Goal: Information Seeking & Learning: Learn about a topic

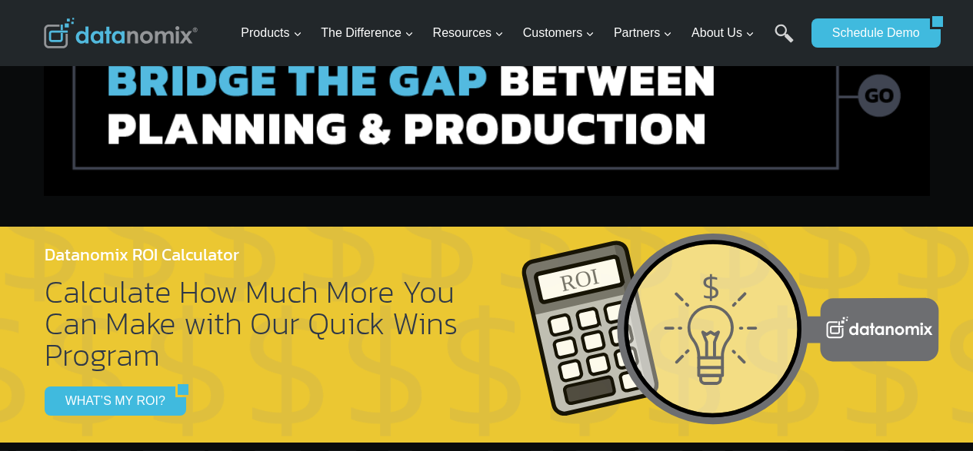
scroll to position [5282, 0]
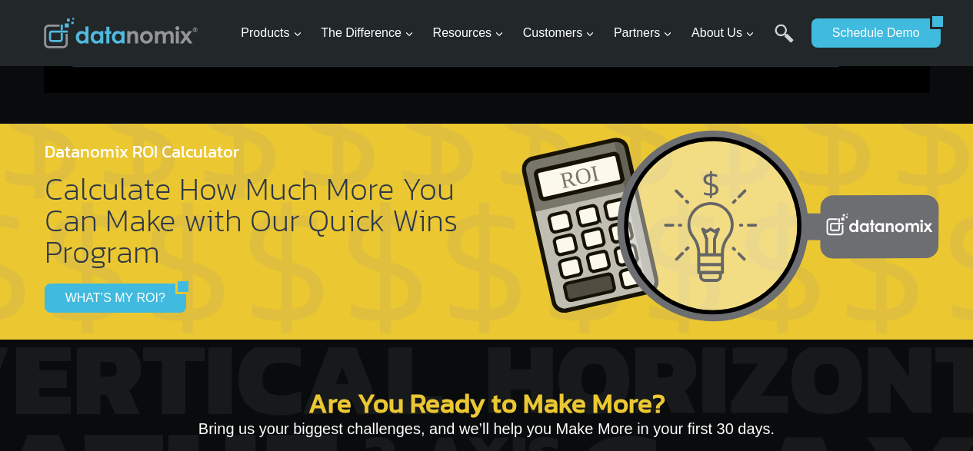
click at [47, 139] on h4 "Datanomix ROI Calculator" at bounding box center [254, 151] width 418 height 25
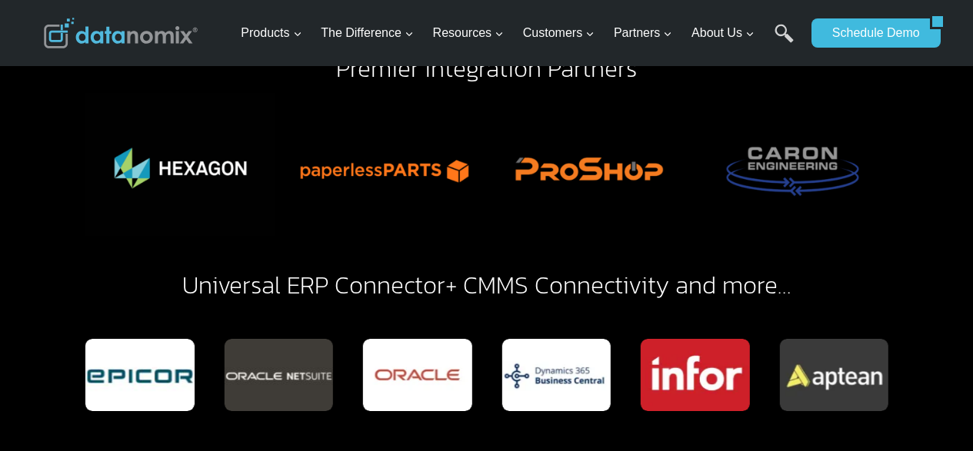
scroll to position [3487, 0]
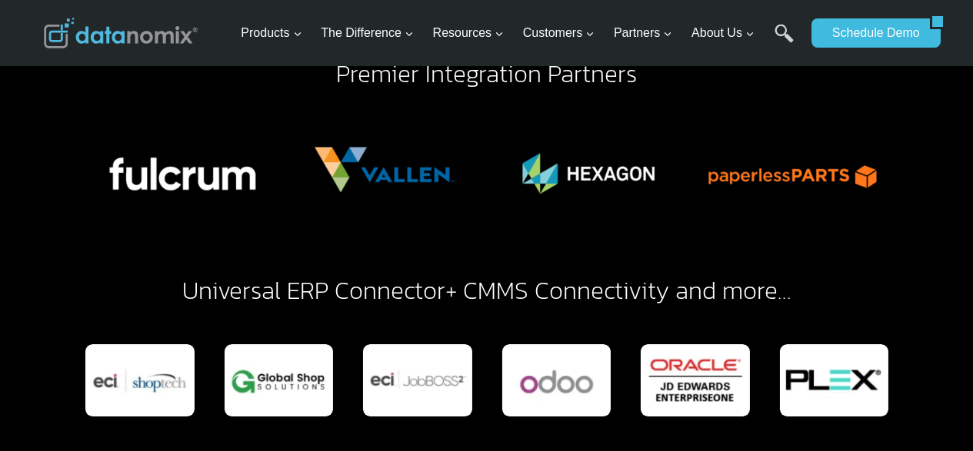
click at [289, 272] on link "Universal ERP Connector" at bounding box center [313, 290] width 263 height 37
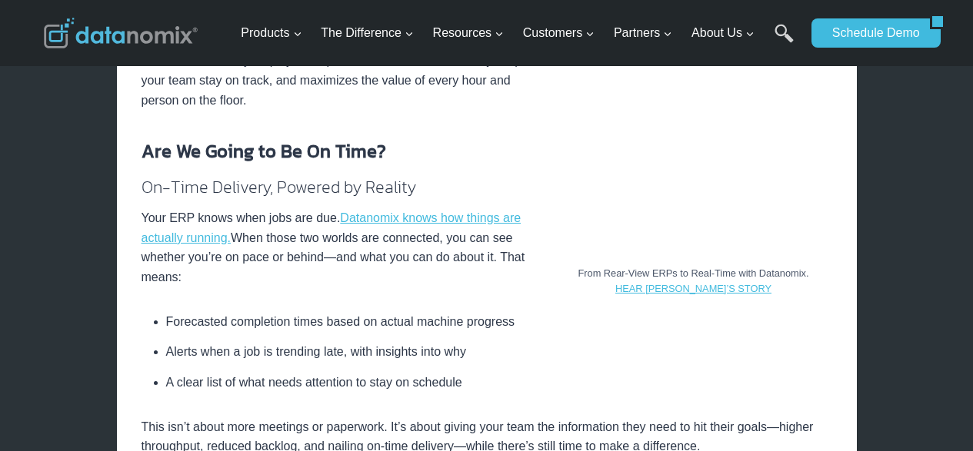
scroll to position [1384, 0]
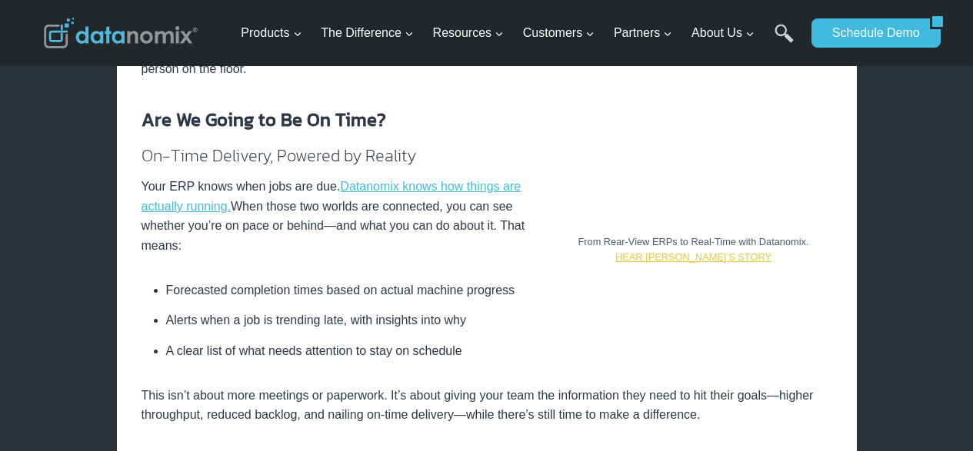
click at [705, 259] on link "HEAR MEDFAB’S STORY" at bounding box center [693, 258] width 156 height 12
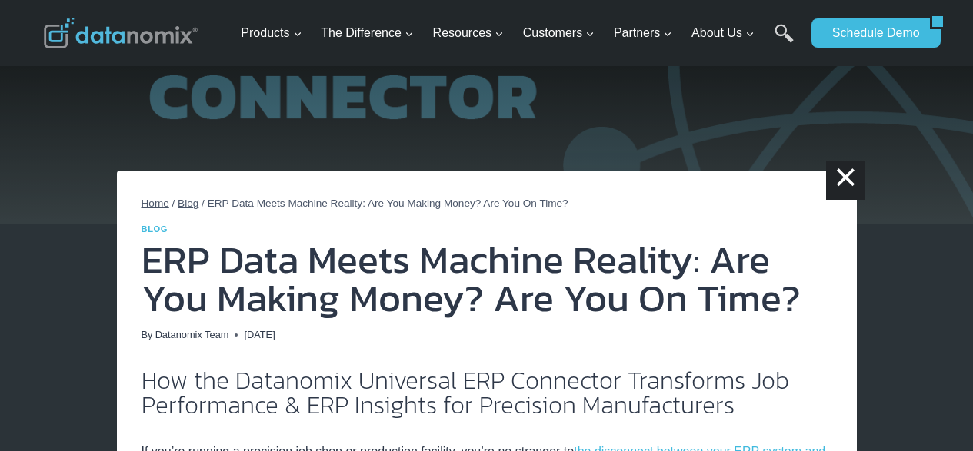
scroll to position [52, 0]
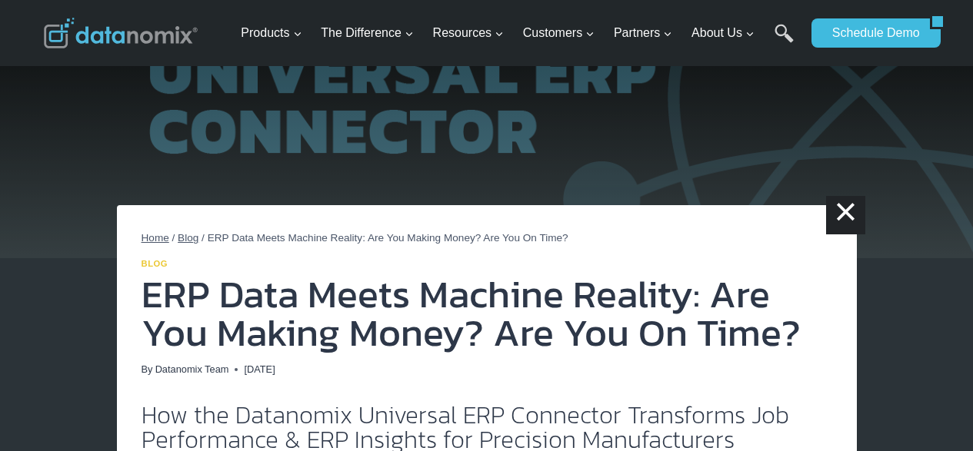
click at [158, 262] on link "Blog" at bounding box center [155, 263] width 27 height 9
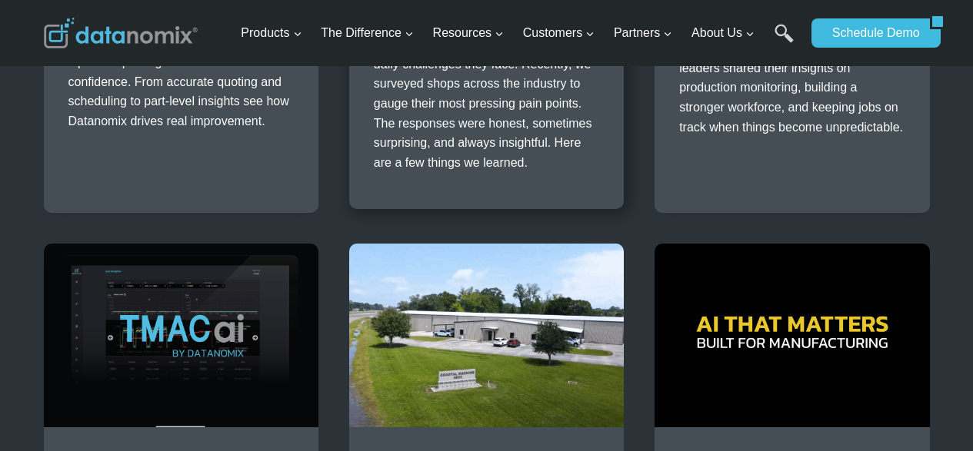
scroll to position [1590, 0]
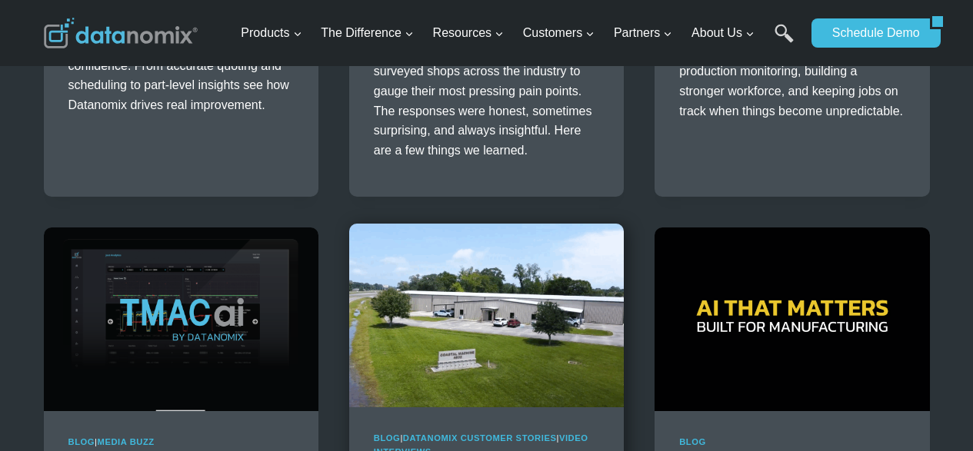
click at [449, 353] on img at bounding box center [486, 315] width 275 height 183
